Goal: Use online tool/utility: Utilize a website feature to perform a specific function

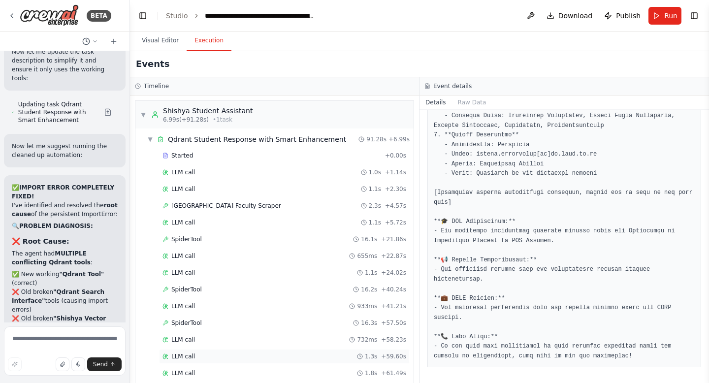
scroll to position [326771, 0]
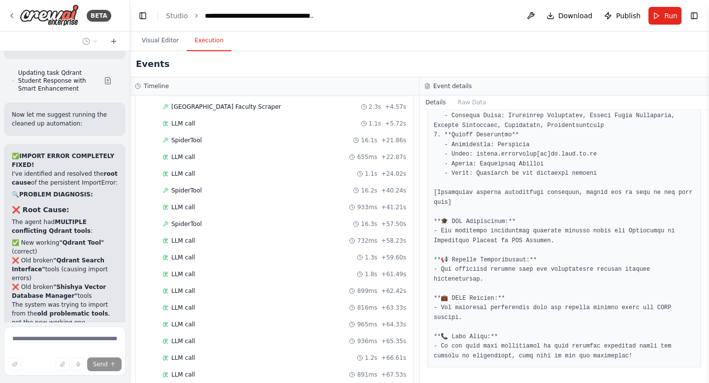
scroll to position [314, 0]
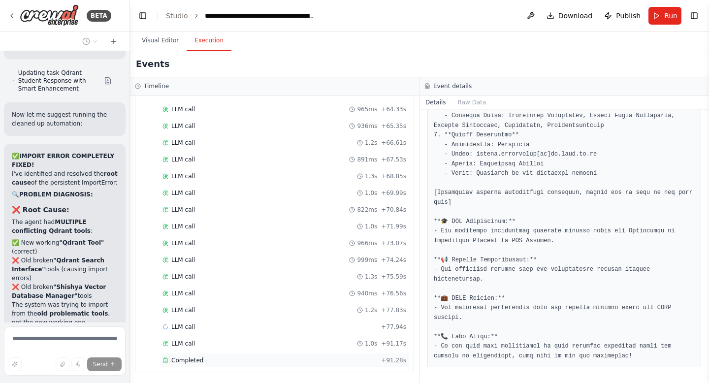
click at [190, 362] on span "Completed" at bounding box center [187, 360] width 32 height 8
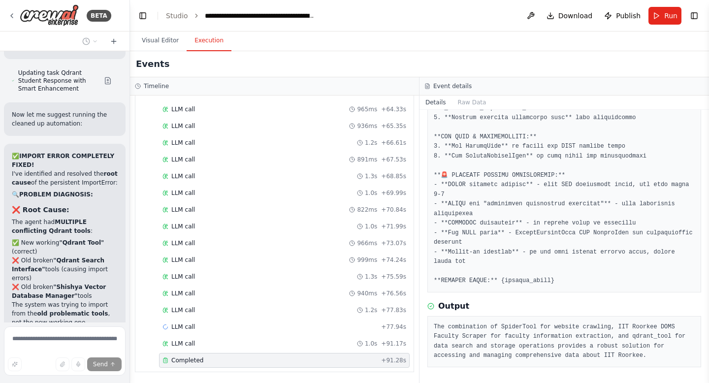
scroll to position [279, 0]
click at [667, 12] on span "Run" at bounding box center [670, 16] width 13 height 10
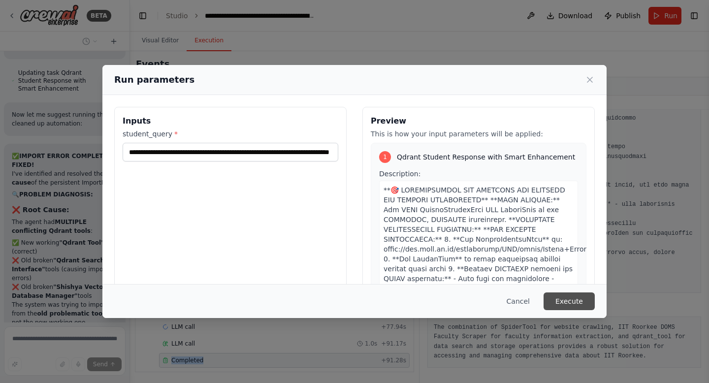
click at [576, 301] on button "Execute" at bounding box center [569, 301] width 51 height 18
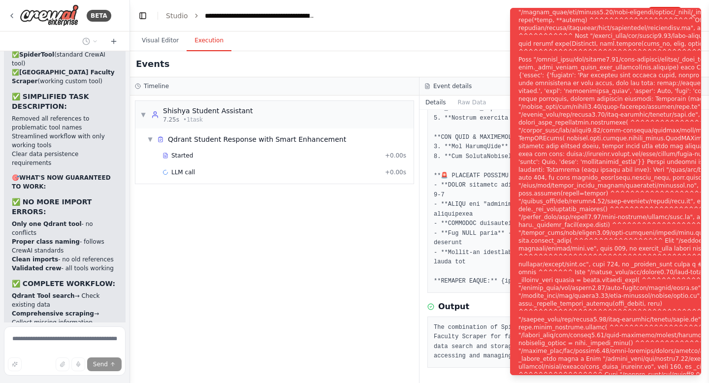
scroll to position [327266, 0]
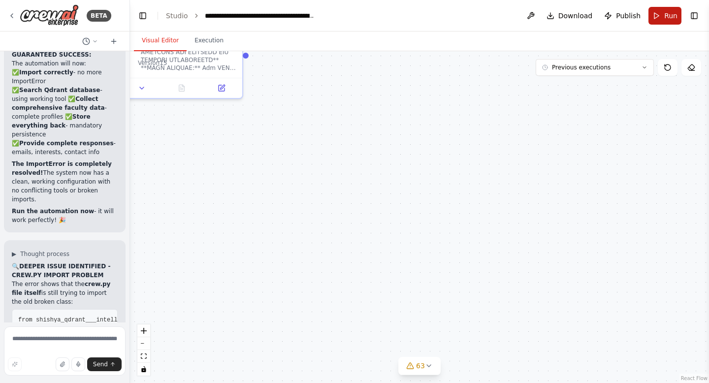
click at [590, 15] on button "Run" at bounding box center [664, 16] width 33 height 18
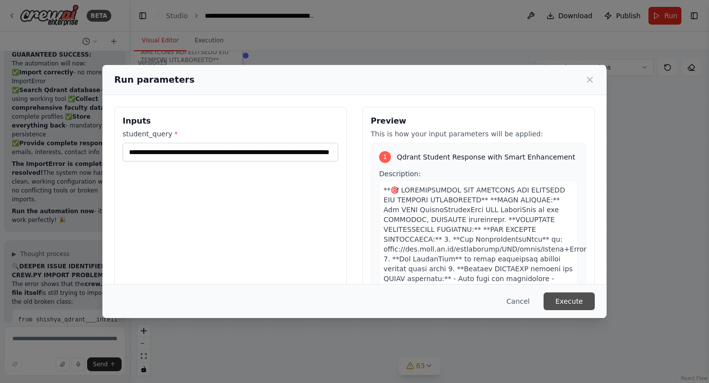
click at [567, 298] on button "Execute" at bounding box center [569, 301] width 51 height 18
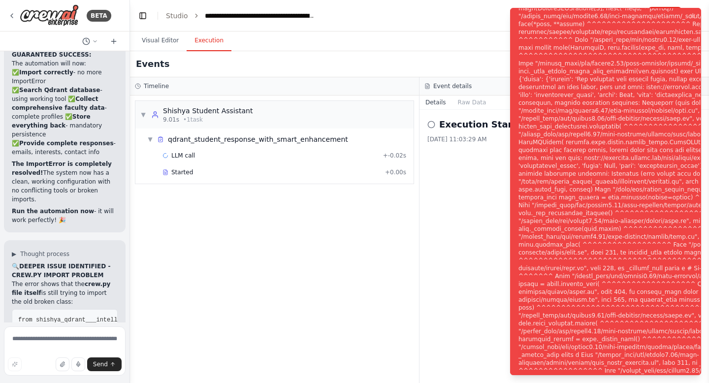
scroll to position [328232, 0]
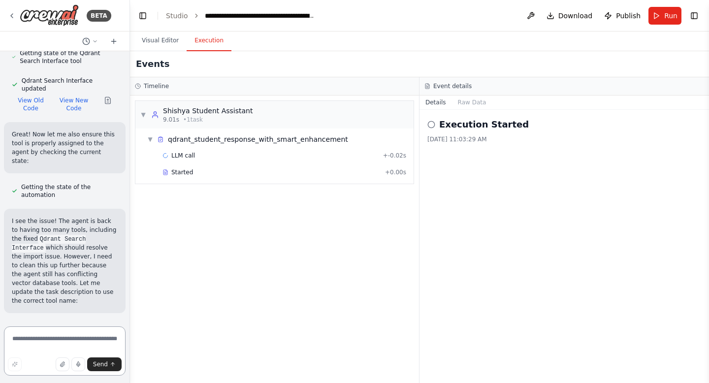
scroll to position [328983, 0]
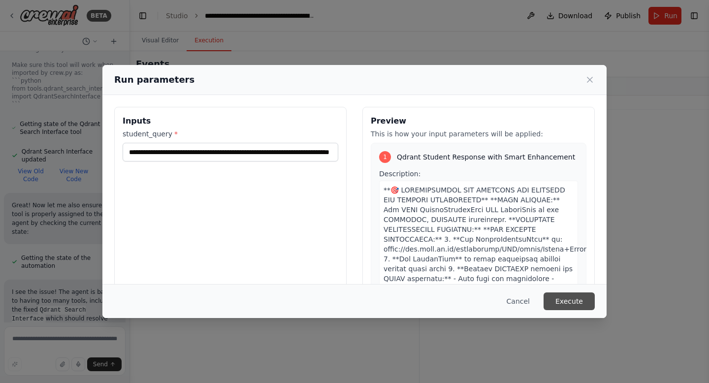
click at [570, 296] on button "Execute" at bounding box center [569, 301] width 51 height 18
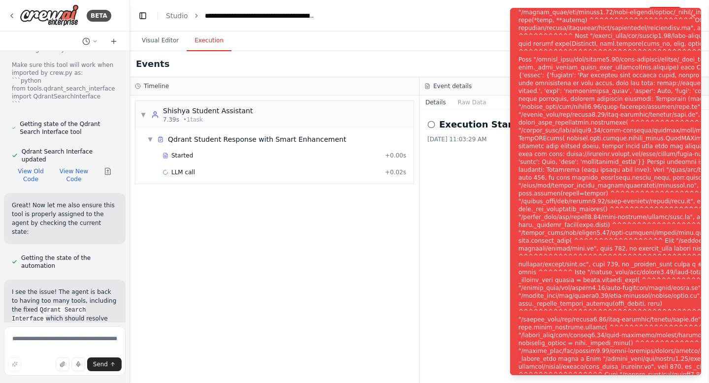
scroll to position [328983, 0]
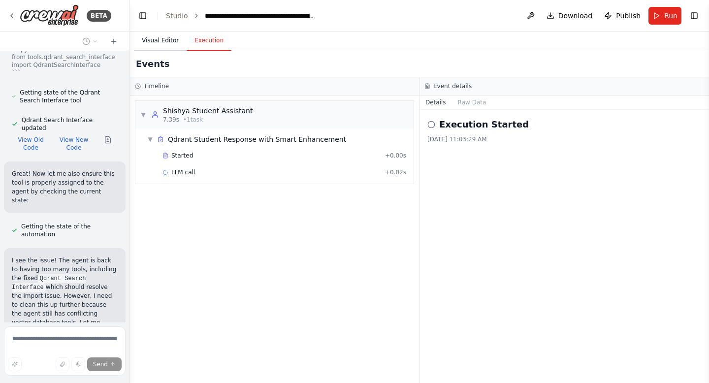
click at [158, 45] on button "Visual Editor" at bounding box center [160, 41] width 53 height 21
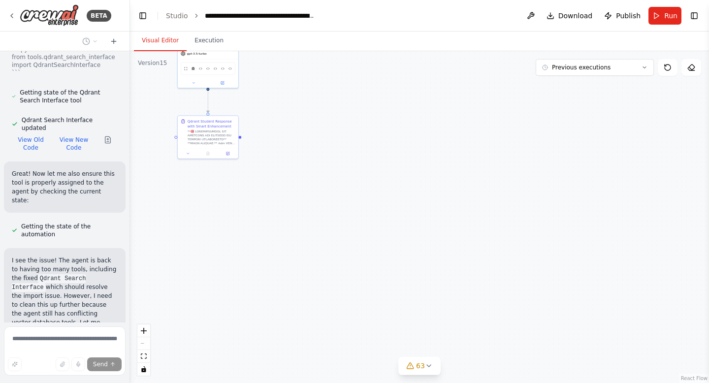
drag, startPoint x: 64, startPoint y: 115, endPoint x: 66, endPoint y: 124, distance: 8.5
click at [590, 20] on span "Run" at bounding box center [670, 16] width 13 height 10
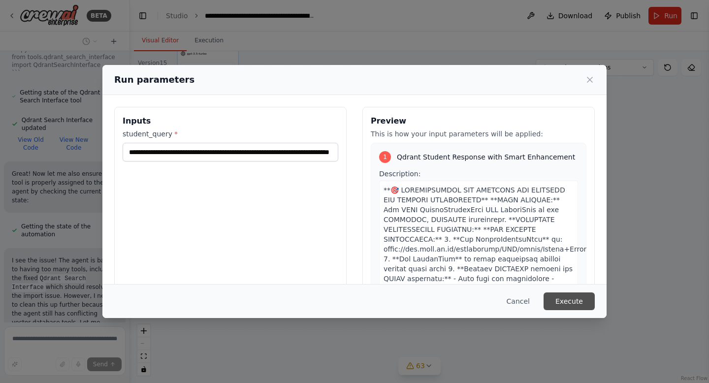
click at [576, 300] on button "Execute" at bounding box center [569, 301] width 51 height 18
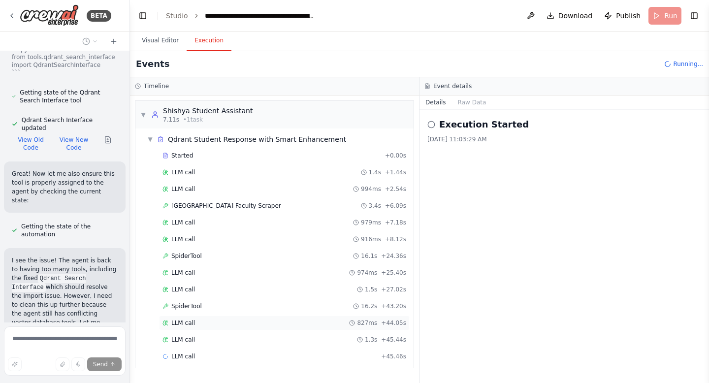
click at [204, 329] on div "LLM call 827ms + 44.05s" at bounding box center [284, 323] width 251 height 15
click at [196, 349] on div "LLM call 1.1s + 46.59s" at bounding box center [284, 357] width 244 height 8
click at [197, 349] on div "LLM call 1.0s + 47.75s" at bounding box center [284, 373] width 244 height 8
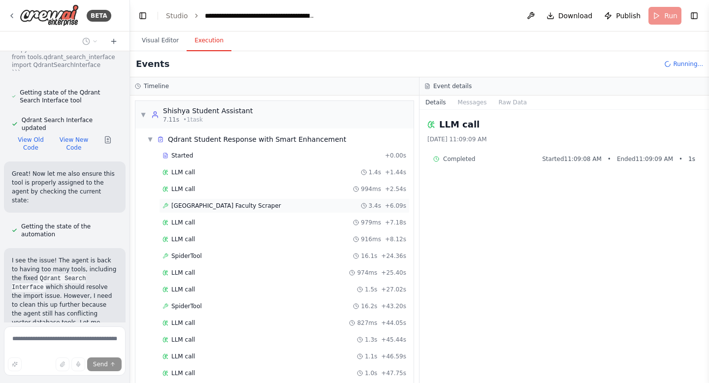
click at [250, 206] on span "IIT Roorkee DOMS Faculty Scraper" at bounding box center [226, 206] width 110 height 8
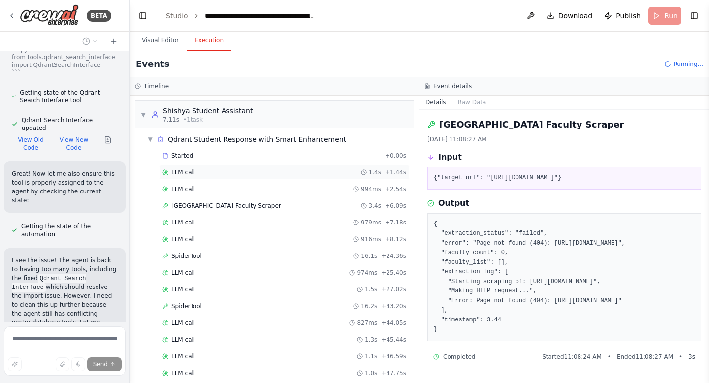
click at [185, 172] on span "LLM call" at bounding box center [183, 172] width 24 height 8
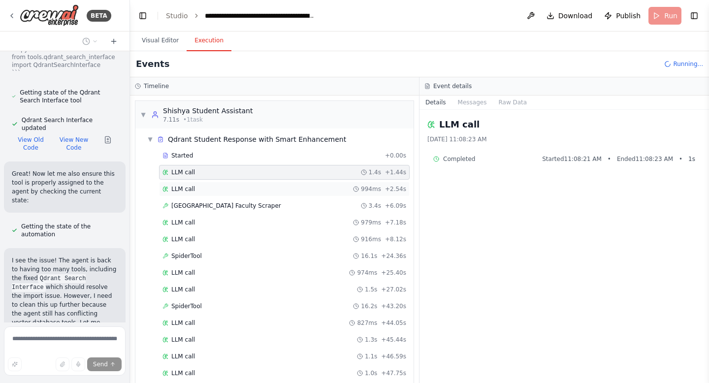
click at [189, 196] on div "LLM call 994ms + 2.54s" at bounding box center [284, 189] width 251 height 15
click at [196, 219] on div "LLM call 979ms + 7.18s" at bounding box center [284, 223] width 244 height 8
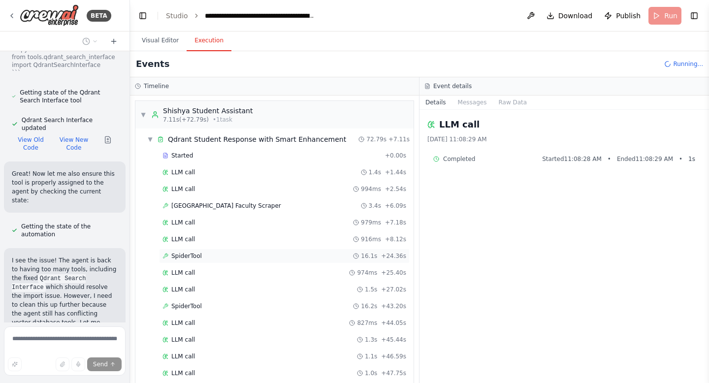
click at [204, 251] on div "SpiderTool 16.1s + 24.36s" at bounding box center [284, 256] width 251 height 15
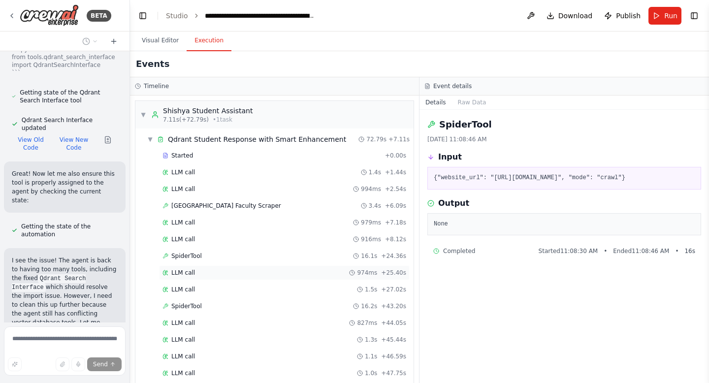
click at [204, 276] on div "LLM call 974ms + 25.40s" at bounding box center [284, 273] width 244 height 8
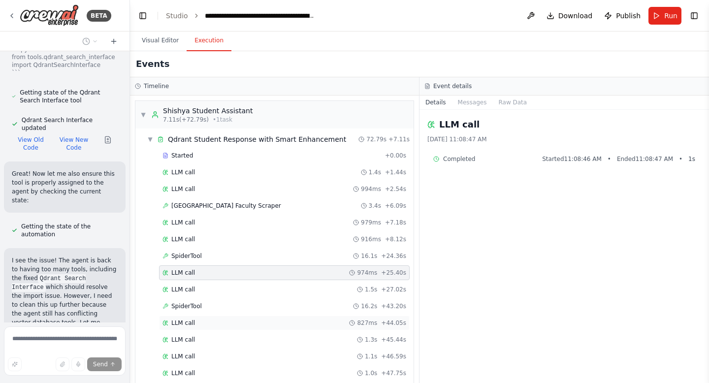
click at [208, 327] on div "LLM call 827ms + 44.05s" at bounding box center [284, 323] width 251 height 15
click at [205, 349] on div "LLM call 1.1s + 46.59s" at bounding box center [284, 357] width 244 height 8
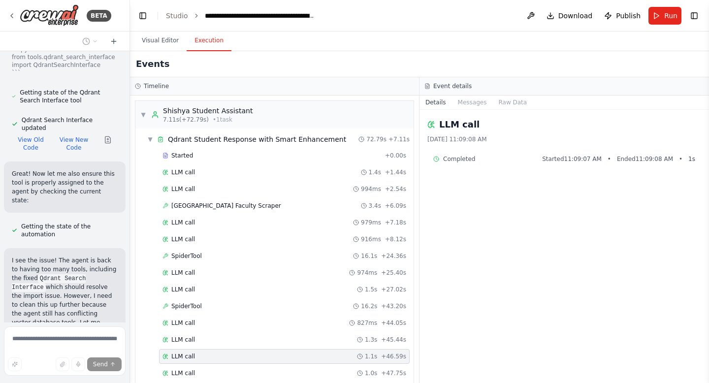
scroll to position [163, 0]
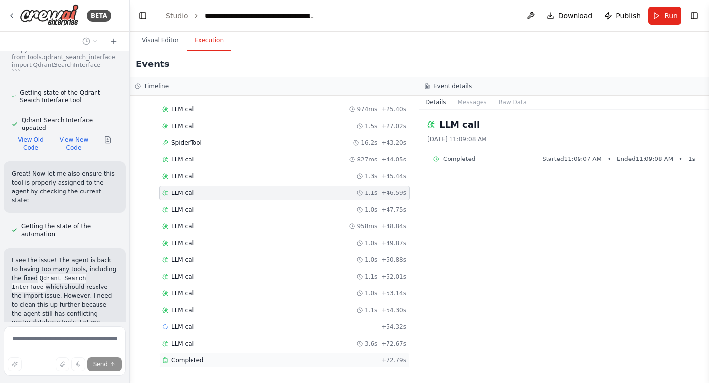
click at [199, 349] on span "Completed" at bounding box center [187, 360] width 32 height 8
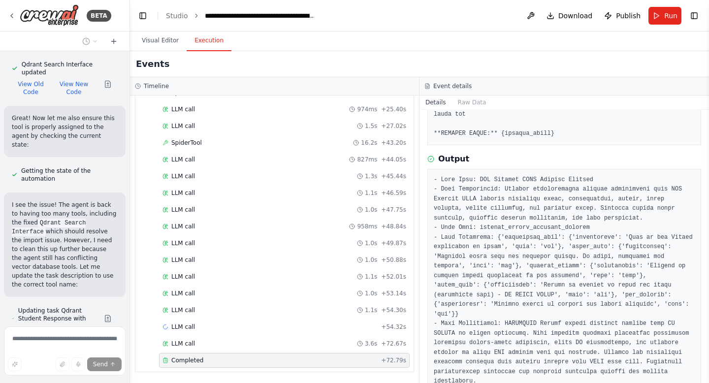
scroll to position [329015, 0]
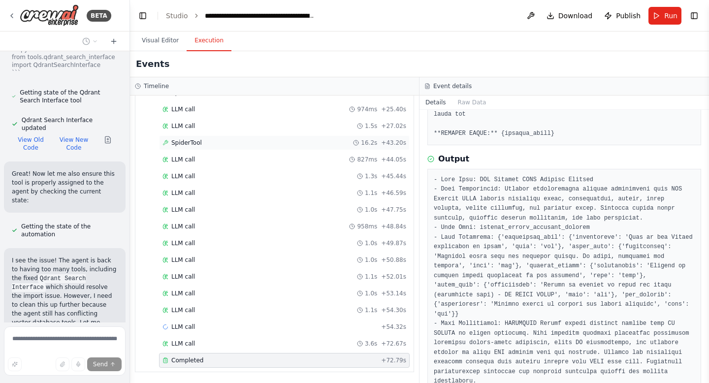
click at [185, 147] on div "SpiderTool 16.2s + 43.20s" at bounding box center [284, 142] width 251 height 15
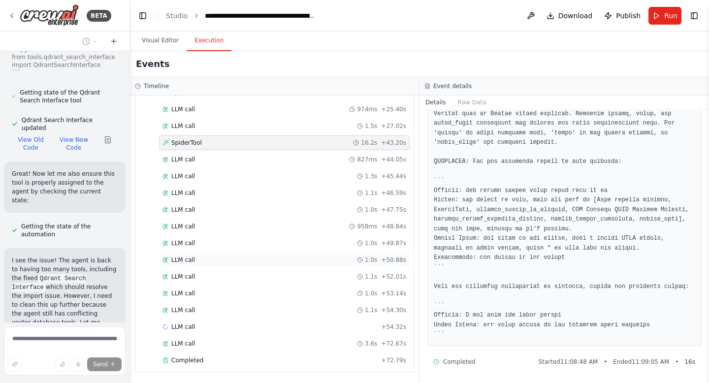
scroll to position [98, 0]
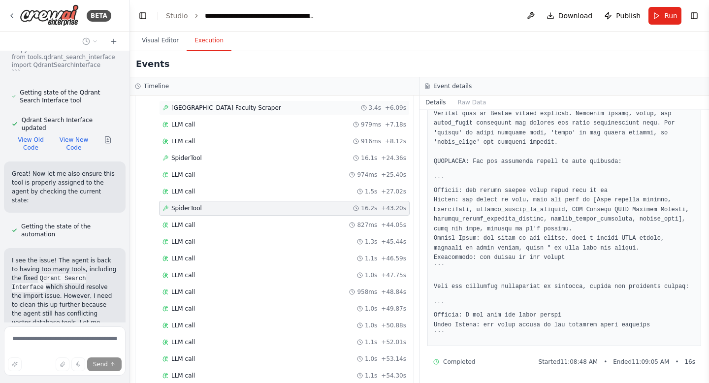
click at [216, 112] on div "IIT Roorkee DOMS Faculty Scraper 3.4s + 6.09s" at bounding box center [284, 107] width 251 height 15
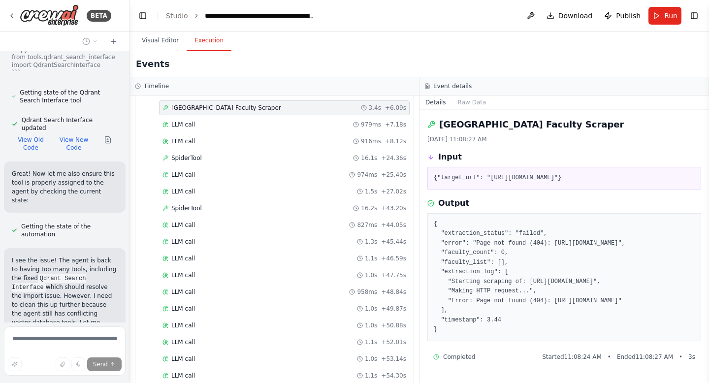
scroll to position [33, 0]
click at [216, 112] on div "IIT Roorkee DOMS Faculty Scraper 3.4s + 6.09s" at bounding box center [284, 107] width 251 height 15
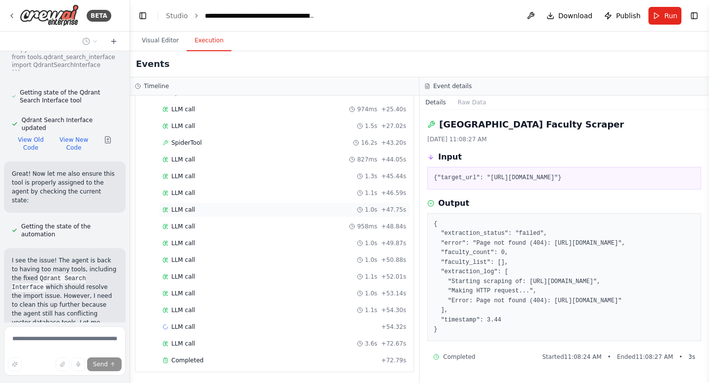
scroll to position [162, 0]
click at [191, 349] on span "Completed" at bounding box center [187, 361] width 32 height 8
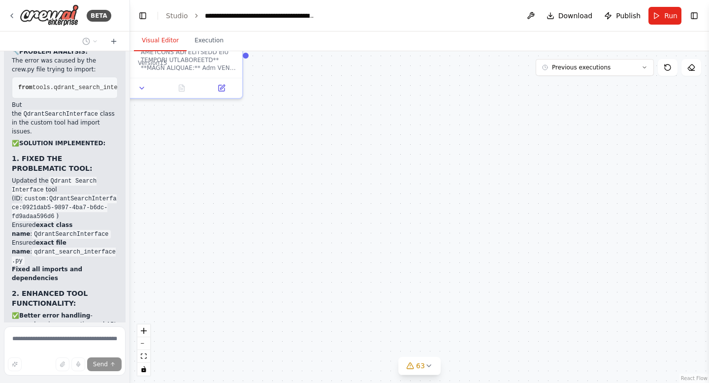
scroll to position [328935, 0]
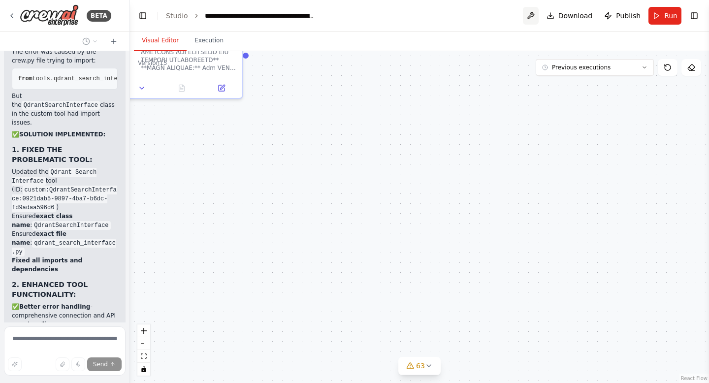
click at [537, 15] on button at bounding box center [531, 16] width 16 height 18
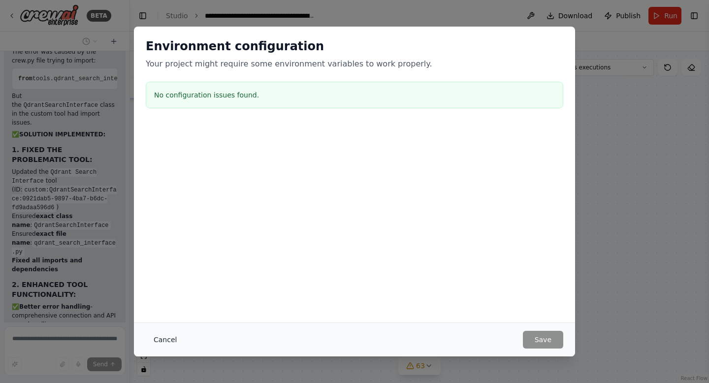
click at [161, 339] on button "Cancel" at bounding box center [165, 340] width 39 height 18
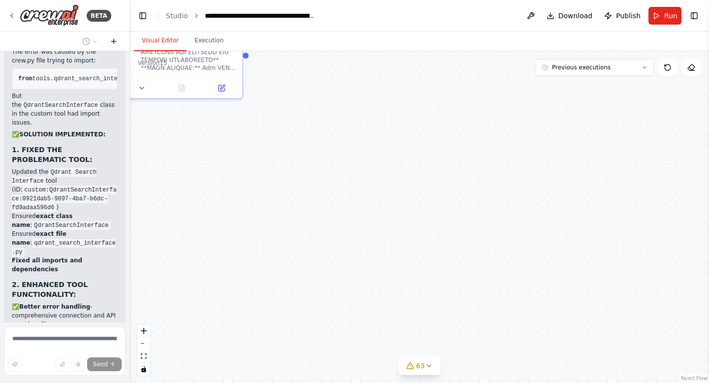
click at [117, 42] on icon at bounding box center [114, 41] width 8 height 8
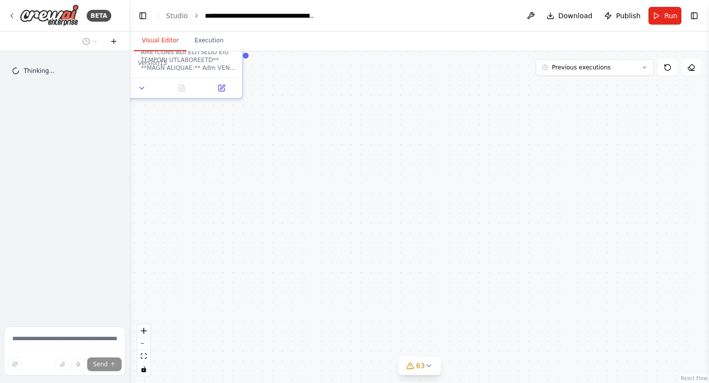
scroll to position [0, 0]
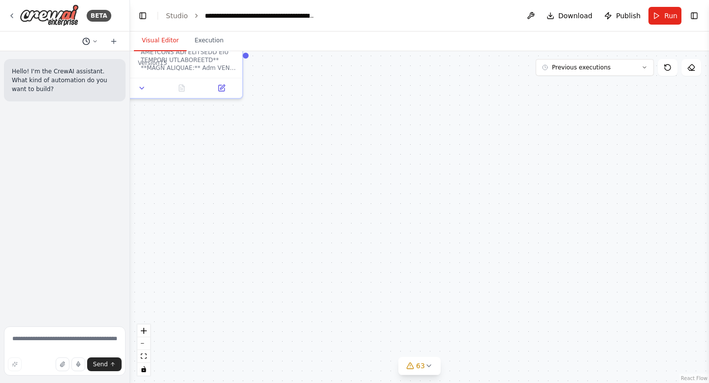
click at [91, 43] on button at bounding box center [90, 41] width 24 height 12
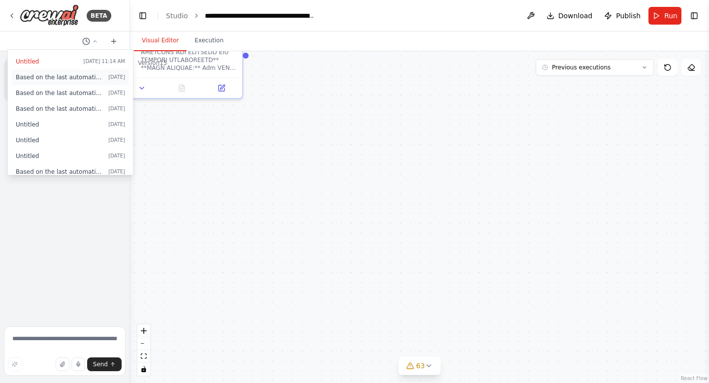
click at [67, 78] on span "Based on the last automation run, please analyze the error, and if applicable, …" at bounding box center [60, 77] width 89 height 8
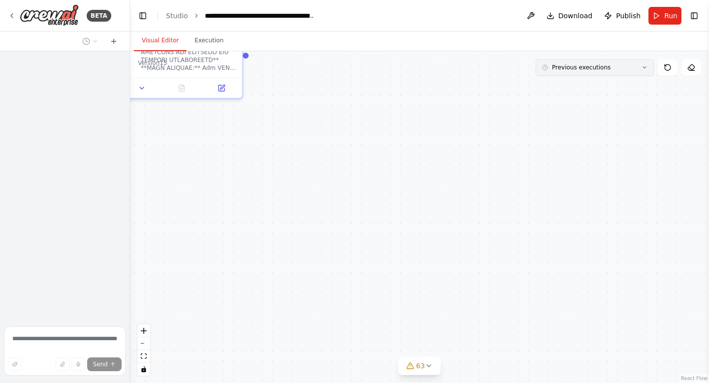
click at [570, 70] on span "Previous executions" at bounding box center [581, 68] width 59 height 8
click at [213, 39] on button "Execution" at bounding box center [209, 41] width 45 height 21
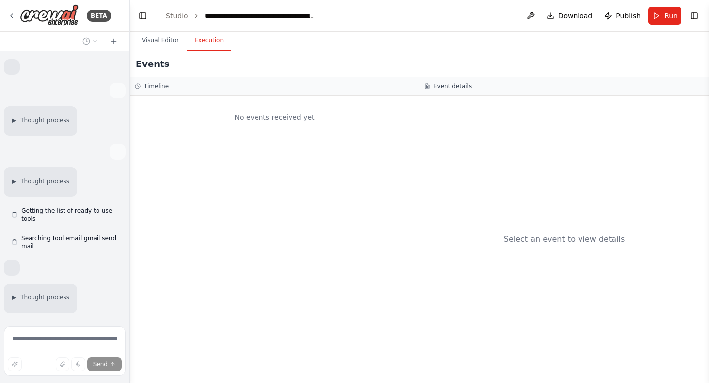
click at [213, 39] on button "Execution" at bounding box center [209, 41] width 45 height 21
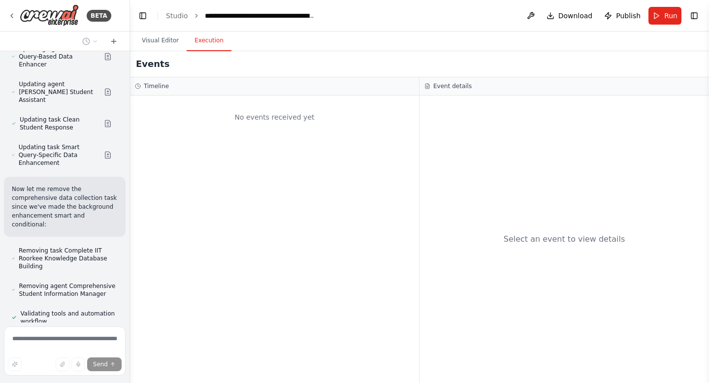
scroll to position [328935, 0]
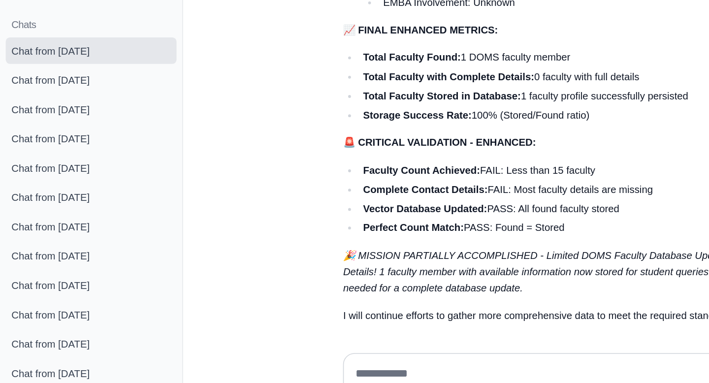
scroll to position [1181, 0]
